Goal: Obtain resource: Obtain resource

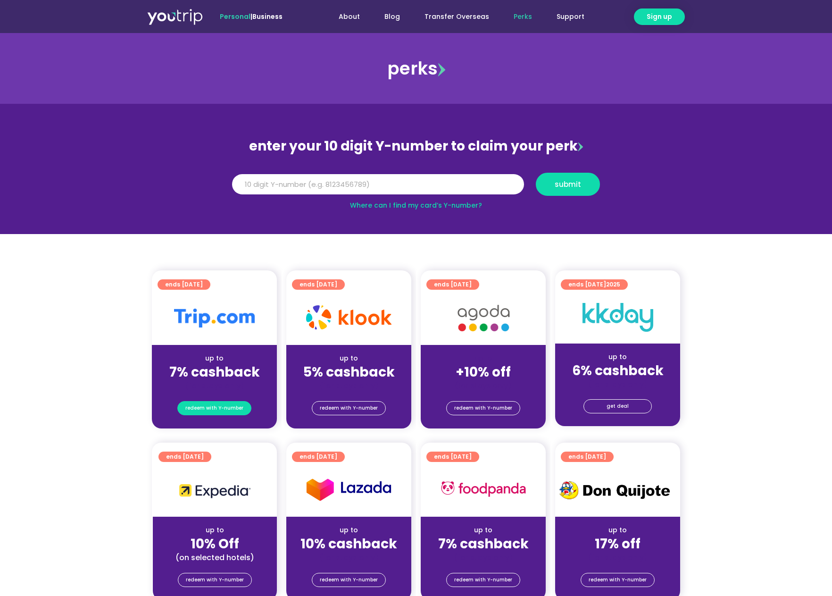
click at [202, 406] on span "redeem with Y-number" at bounding box center [214, 407] width 58 height 13
click at [288, 189] on input "Y Number" at bounding box center [378, 184] width 292 height 21
drag, startPoint x: 258, startPoint y: 189, endPoint x: 222, endPoint y: 187, distance: 36.4
click at [222, 187] on section "enter your 10 digit Y-number to claim your perk Y Number submit Where can I fin…" at bounding box center [416, 169] width 832 height 130
type input "8171282434"
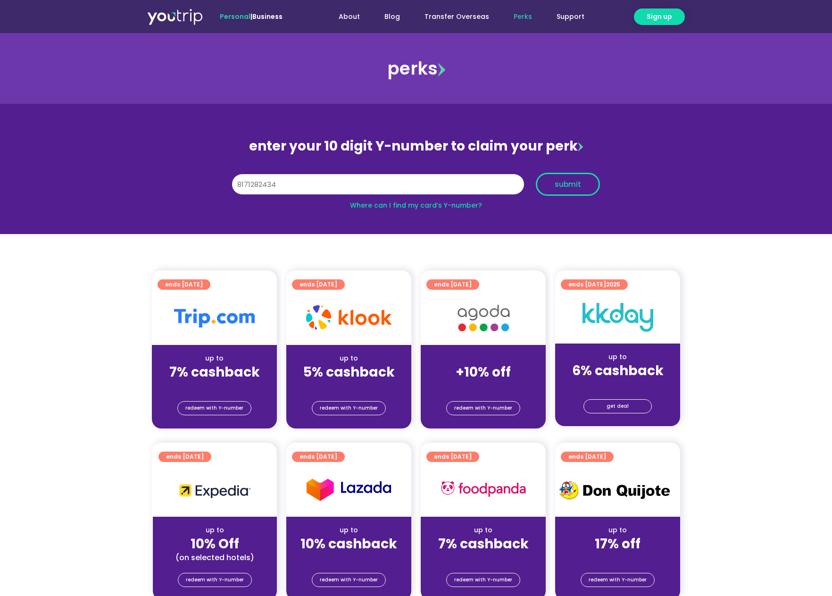
click at [545, 185] on span "submit" at bounding box center [568, 184] width 48 height 7
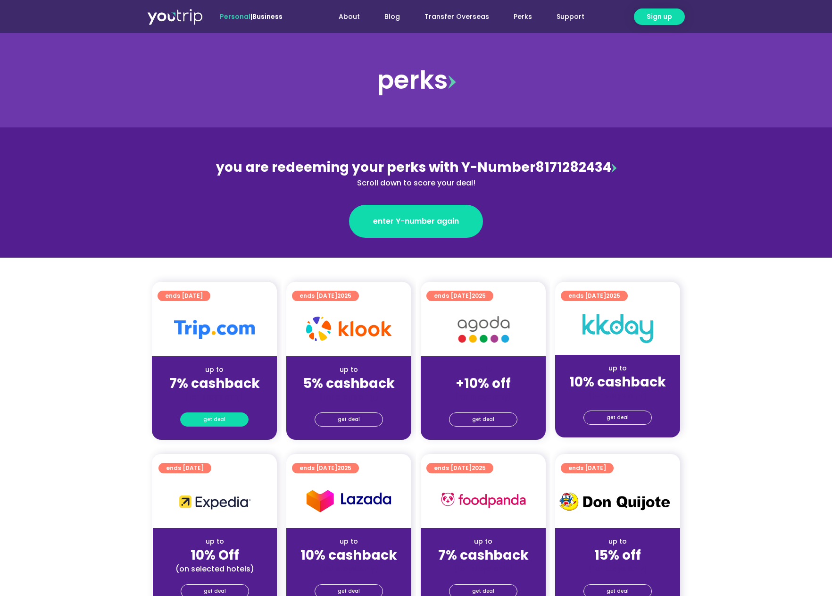
click at [221, 419] on span "get deal" at bounding box center [214, 419] width 22 height 13
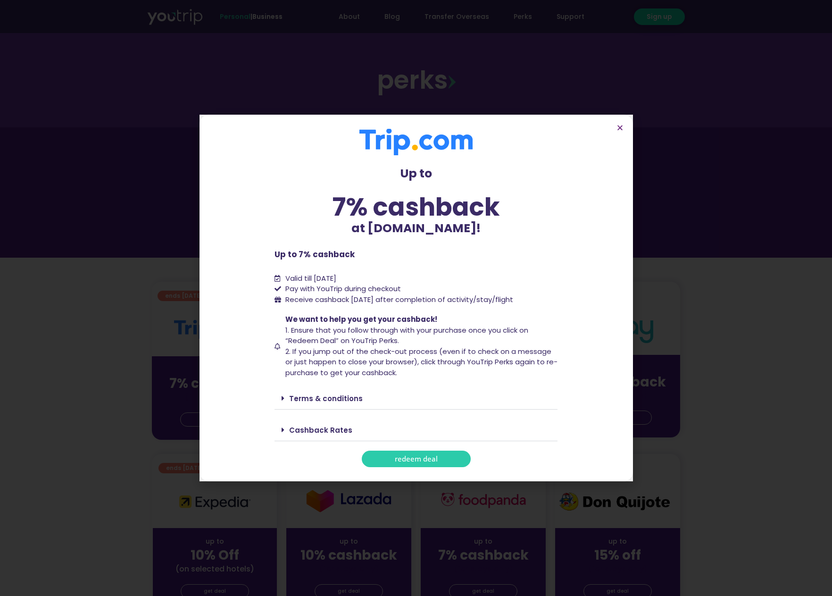
click at [372, 448] on div "Up to 7% cashback at [DOMAIN_NAME]! Up to 7% cashback at [DOMAIN_NAME]! Up to 7…" at bounding box center [415, 298] width 283 height 338
click at [373, 456] on link "redeem deal" at bounding box center [416, 458] width 109 height 17
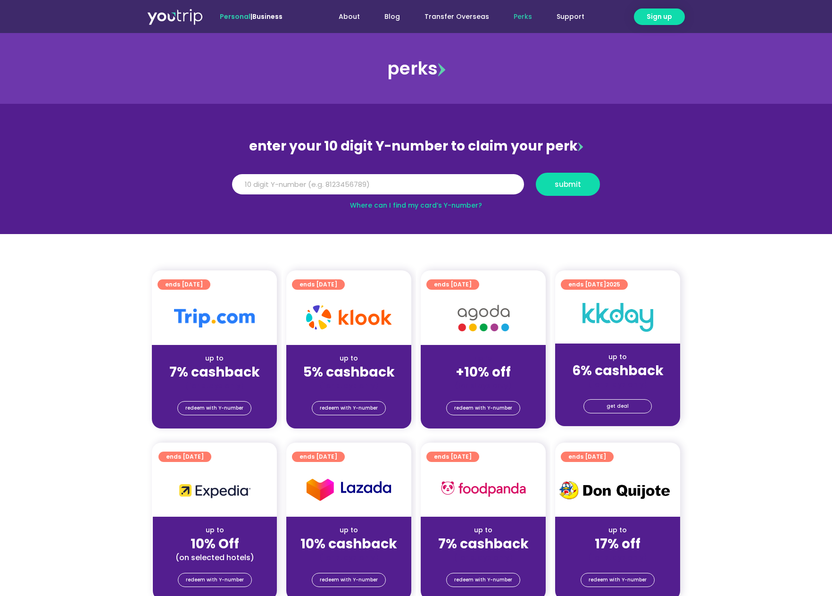
click at [389, 182] on input "Y Number" at bounding box center [378, 184] width 292 height 21
type input "8171282434"
click at [574, 187] on span "submit" at bounding box center [568, 184] width 26 height 7
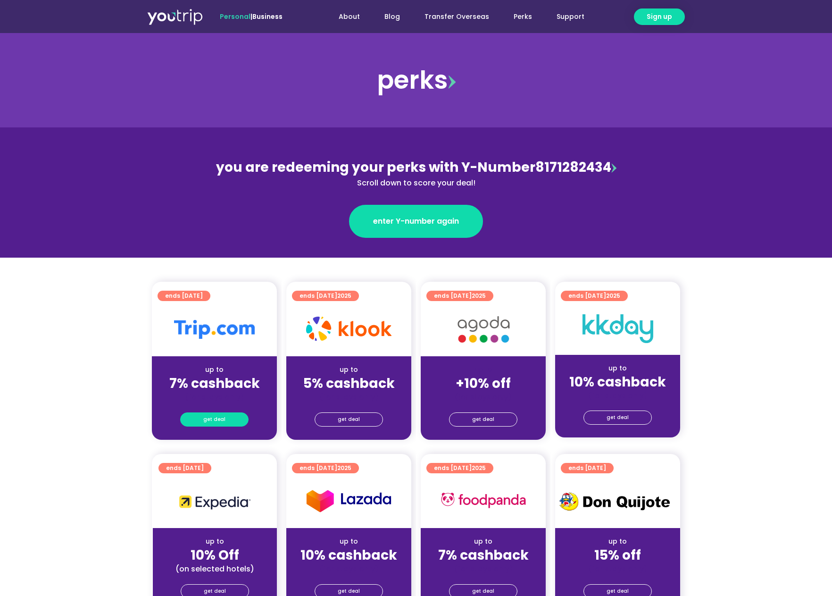
click at [214, 416] on span "get deal" at bounding box center [214, 419] width 22 height 13
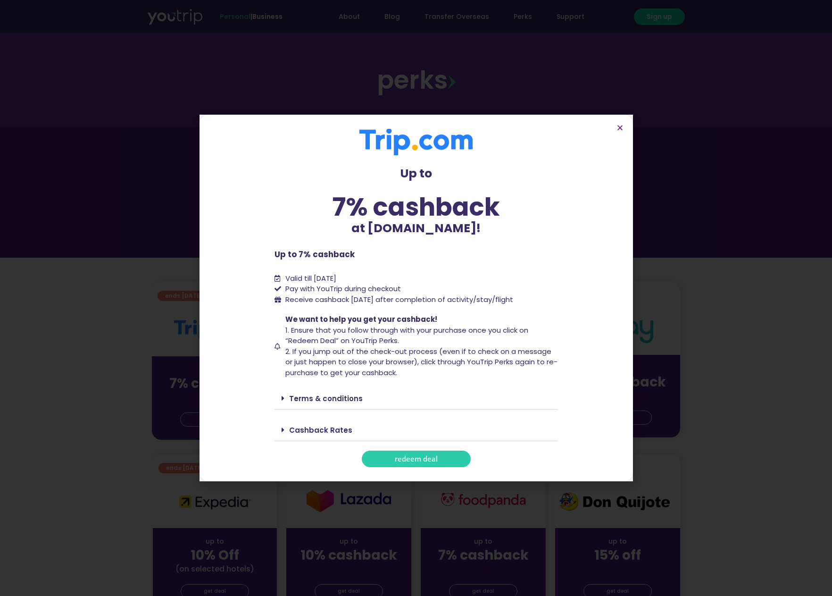
click at [433, 456] on span "redeem deal" at bounding box center [416, 458] width 43 height 7
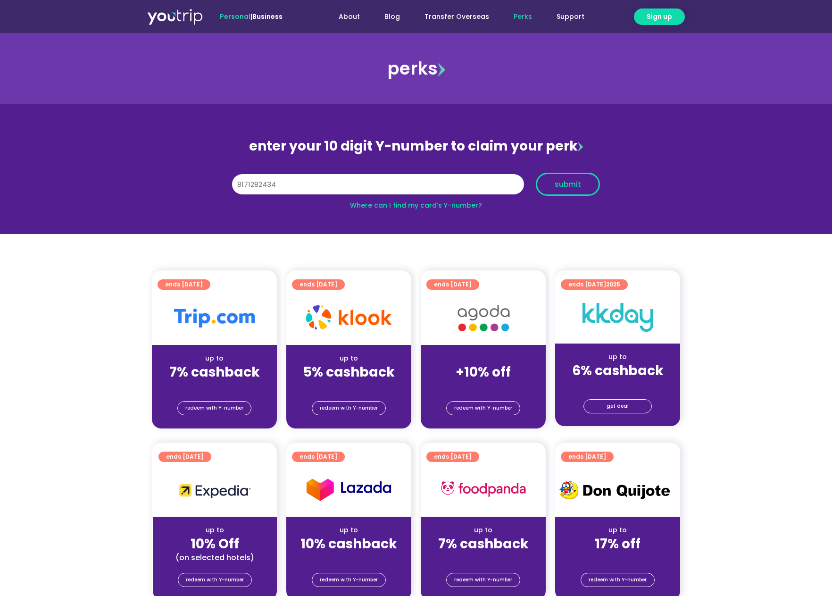
type input "8171282434"
click at [581, 188] on button "submit" at bounding box center [568, 184] width 64 height 23
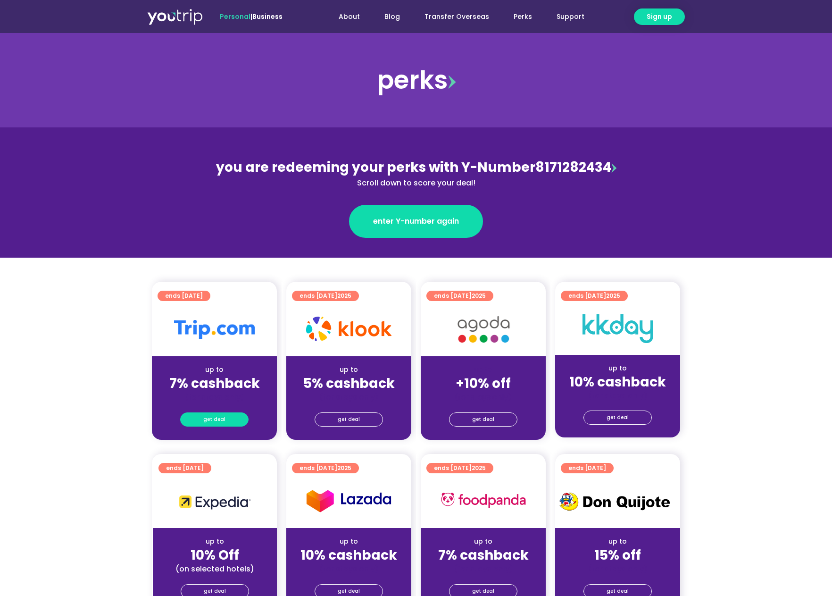
click at [214, 421] on span "get deal" at bounding box center [214, 419] width 22 height 13
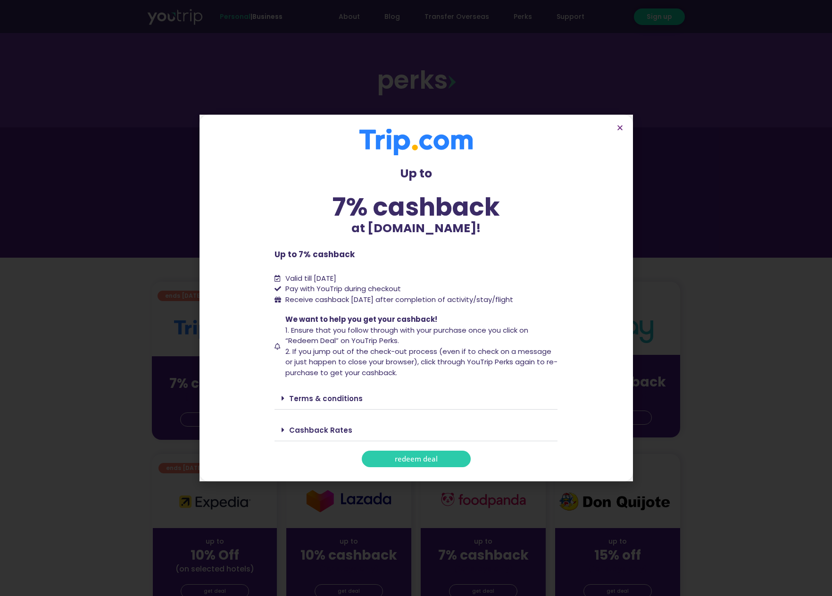
click at [381, 459] on link "redeem deal" at bounding box center [416, 458] width 109 height 17
